Goal: Navigation & Orientation: Find specific page/section

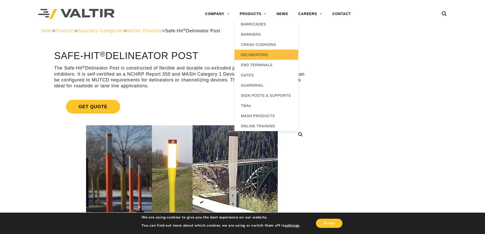
click at [251, 53] on link "DELINEATORS" at bounding box center [267, 55] width 64 height 10
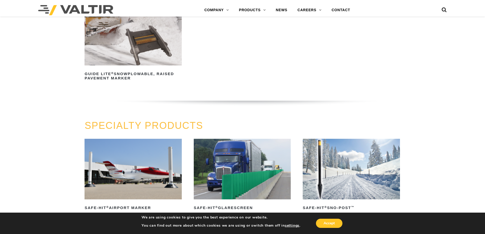
scroll to position [382, 0]
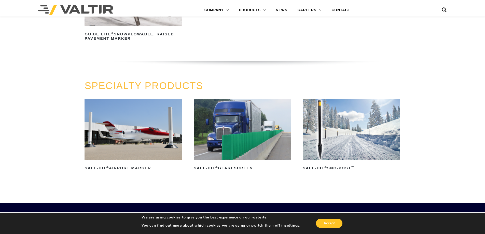
click at [346, 65] on img at bounding box center [243, 67] width 316 height 12
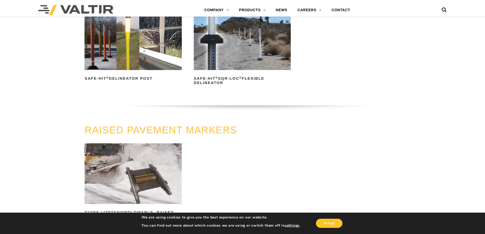
scroll to position [178, 0]
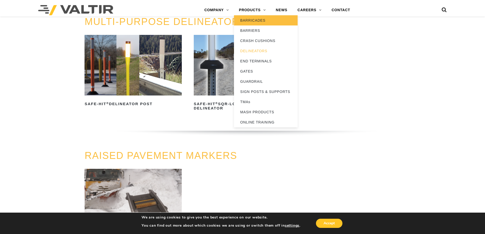
click at [258, 24] on link "BARRICADES" at bounding box center [266, 20] width 64 height 10
